Goal: Information Seeking & Learning: Find contact information

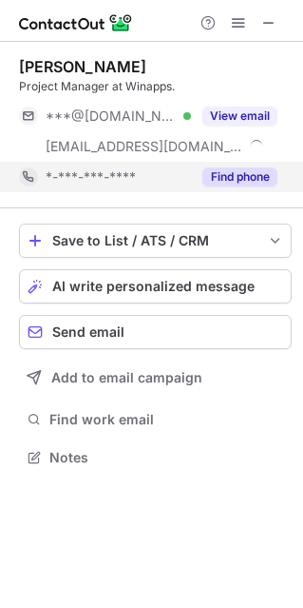
scroll to position [443, 302]
click at [123, 181] on span "*-***-***-****" at bounding box center [91, 176] width 90 height 17
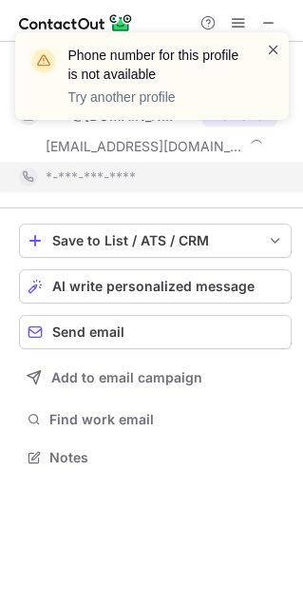
click at [268, 42] on span at bounding box center [273, 49] width 15 height 19
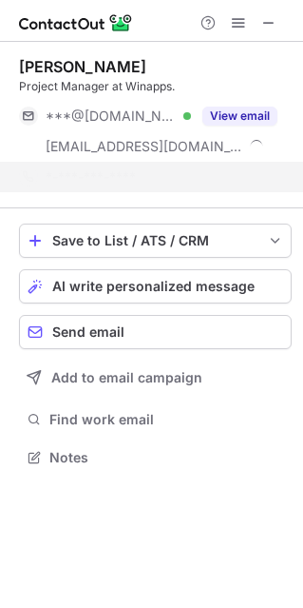
click at [265, 15] on div "Phone number for this profile is not available Try another profile" at bounding box center [152, 32] width 304 height 38
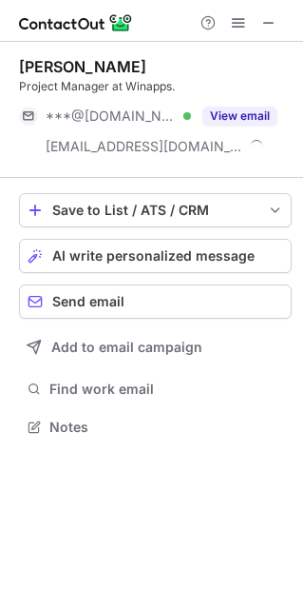
scroll to position [413, 302]
click at [264, 20] on span at bounding box center [268, 22] width 15 height 15
